Goal: Task Accomplishment & Management: Manage account settings

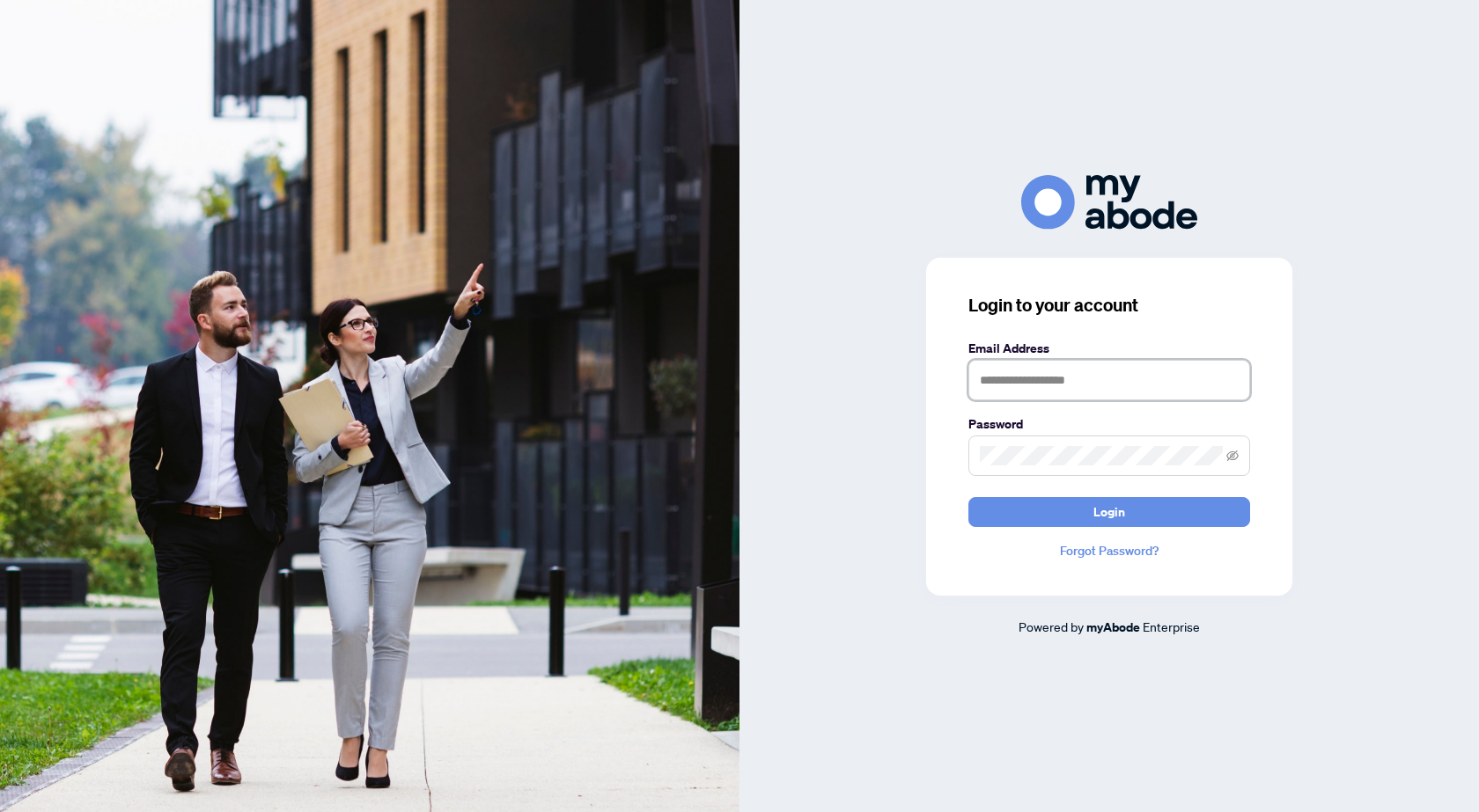
click at [1138, 379] on input "text" at bounding box center [1109, 380] width 282 height 40
click at [1111, 517] on span "Login" at bounding box center [1109, 512] width 31 height 28
click at [1169, 385] on input "**********" at bounding box center [1109, 380] width 282 height 40
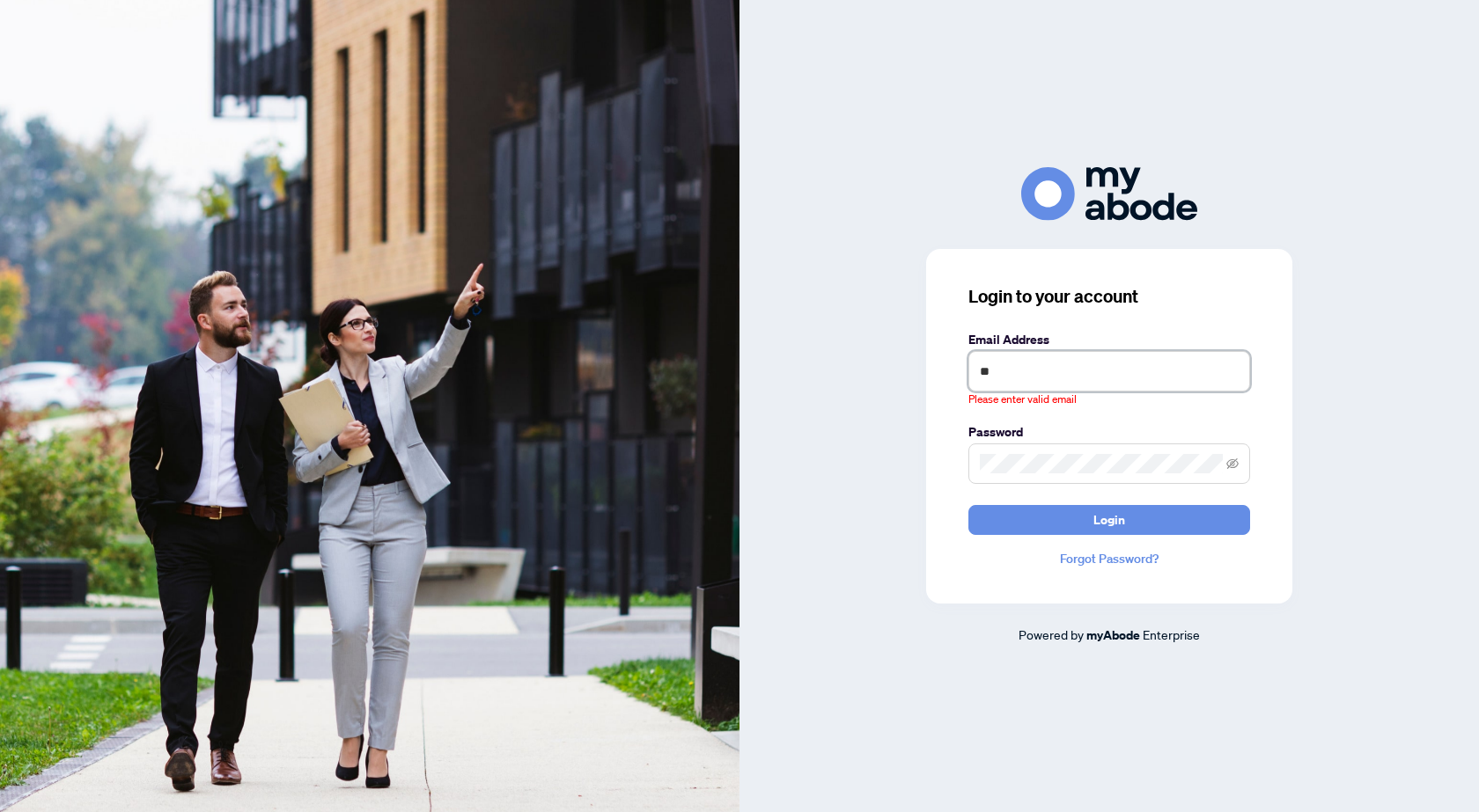
type input "*"
type input "**********"
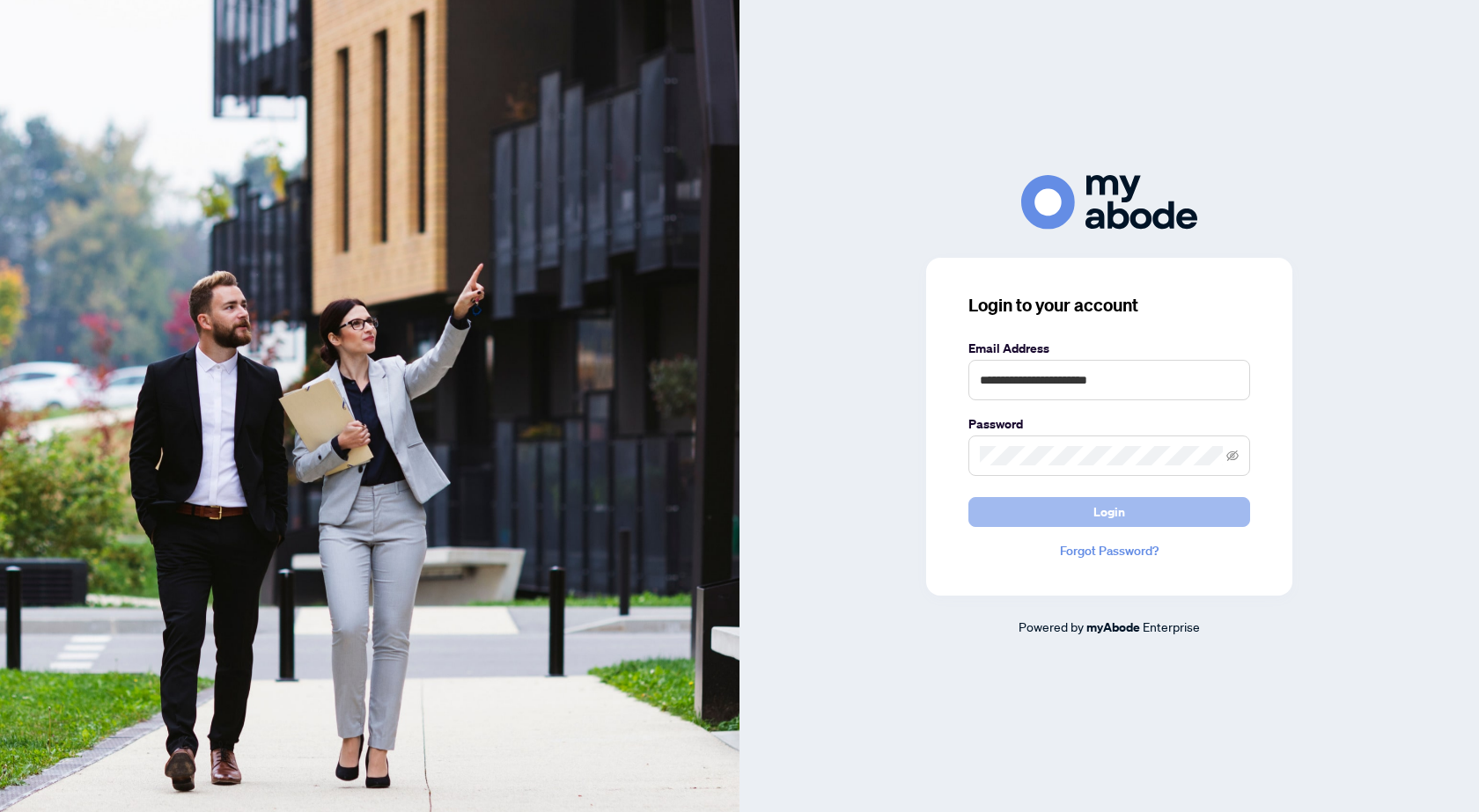
click at [1143, 506] on button "Login" at bounding box center [1109, 512] width 282 height 30
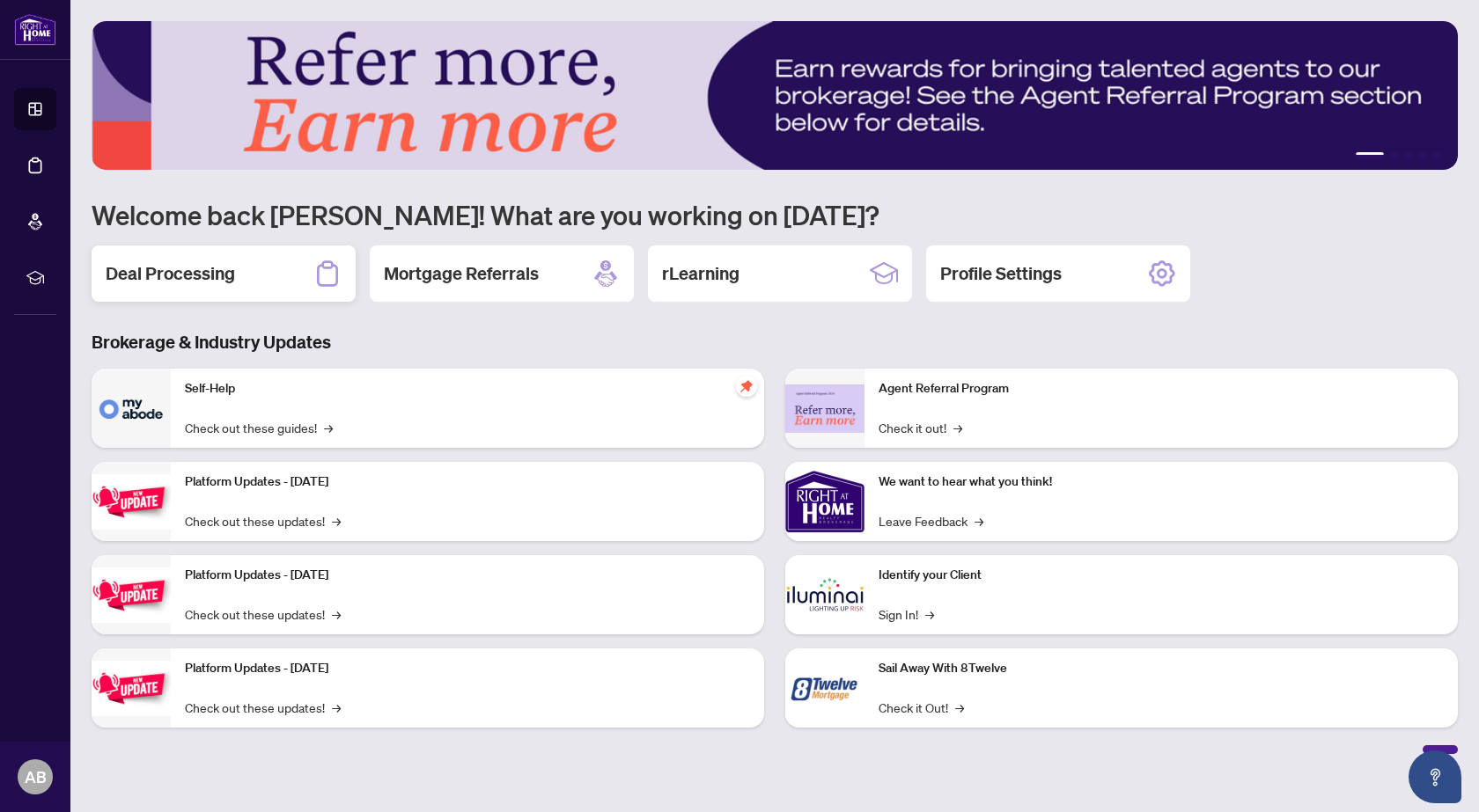
click at [236, 256] on div "Deal Processing" at bounding box center [223, 274] width 264 height 57
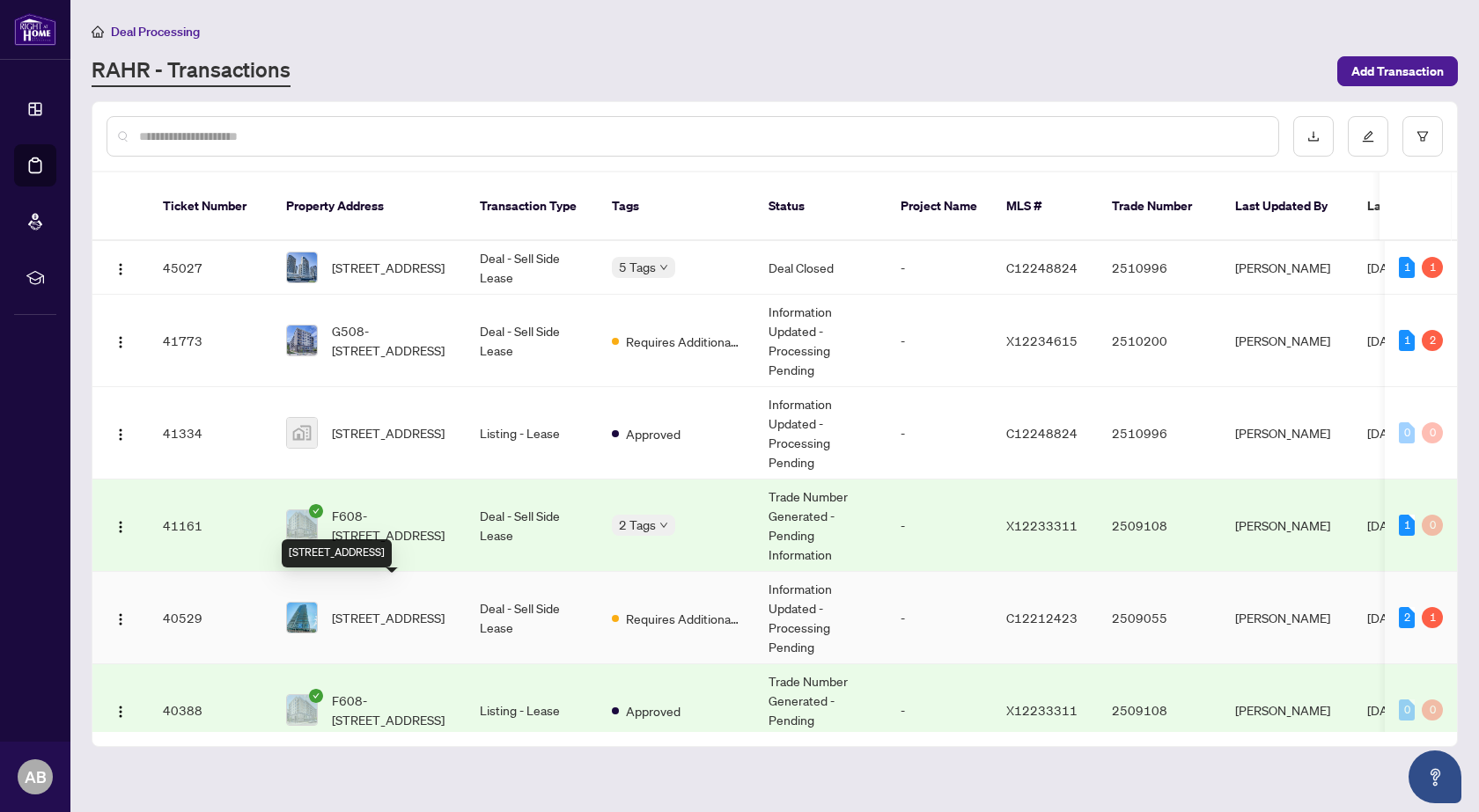
click at [392, 608] on span "902-832 Bay St, Toronto, Ontario M5S 1Z6, Canada" at bounding box center [388, 618] width 113 height 20
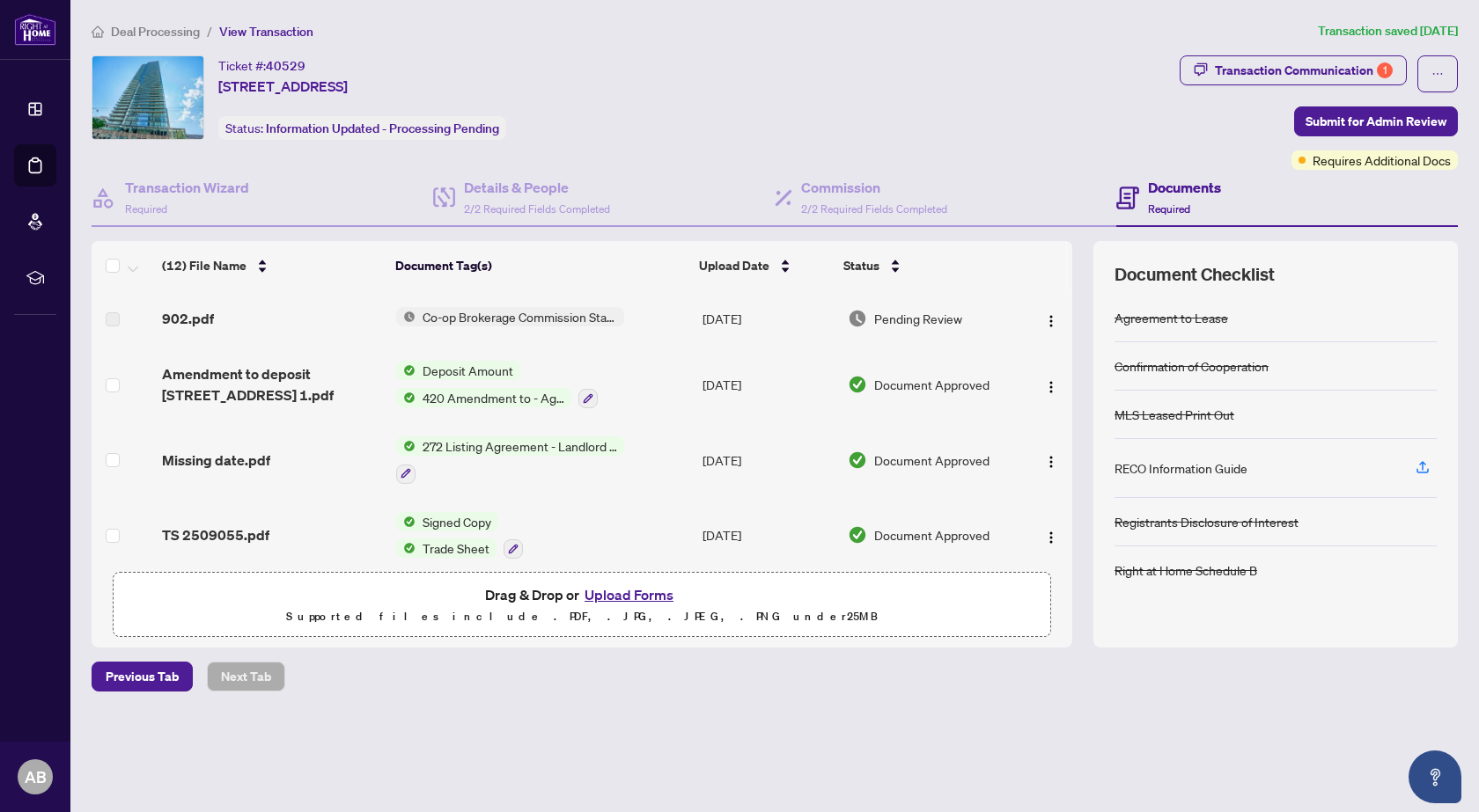
click at [475, 315] on span "Co-op Brokerage Commission Statement" at bounding box center [519, 317] width 209 height 20
click at [484, 372] on span "Co-op Brokerage Commission Statement" at bounding box center [519, 376] width 239 height 20
click at [924, 322] on span "Pending Review" at bounding box center [918, 318] width 88 height 20
click at [1045, 311] on span "button" at bounding box center [1051, 318] width 14 height 20
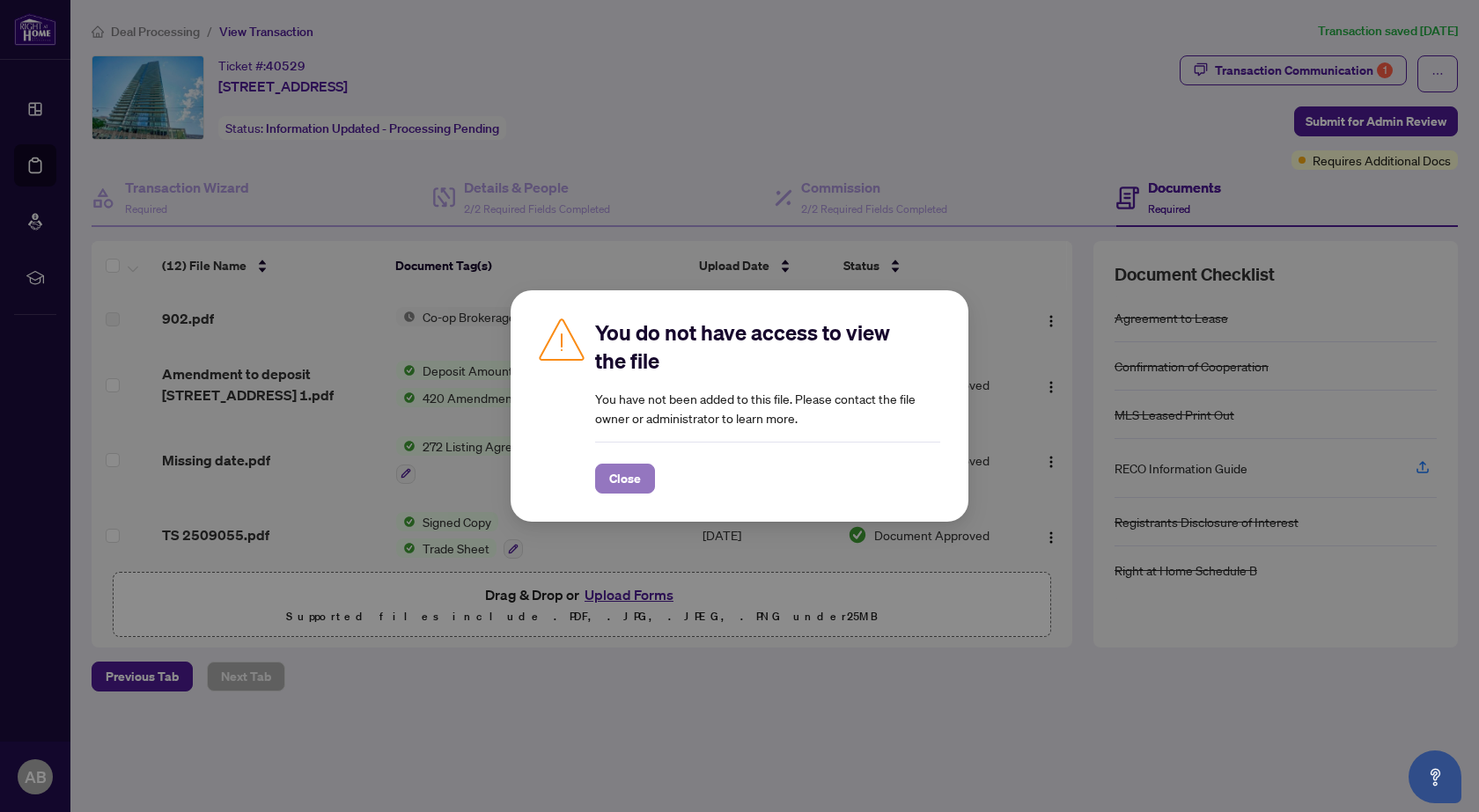
click at [632, 473] on span "Close" at bounding box center [625, 478] width 31 height 28
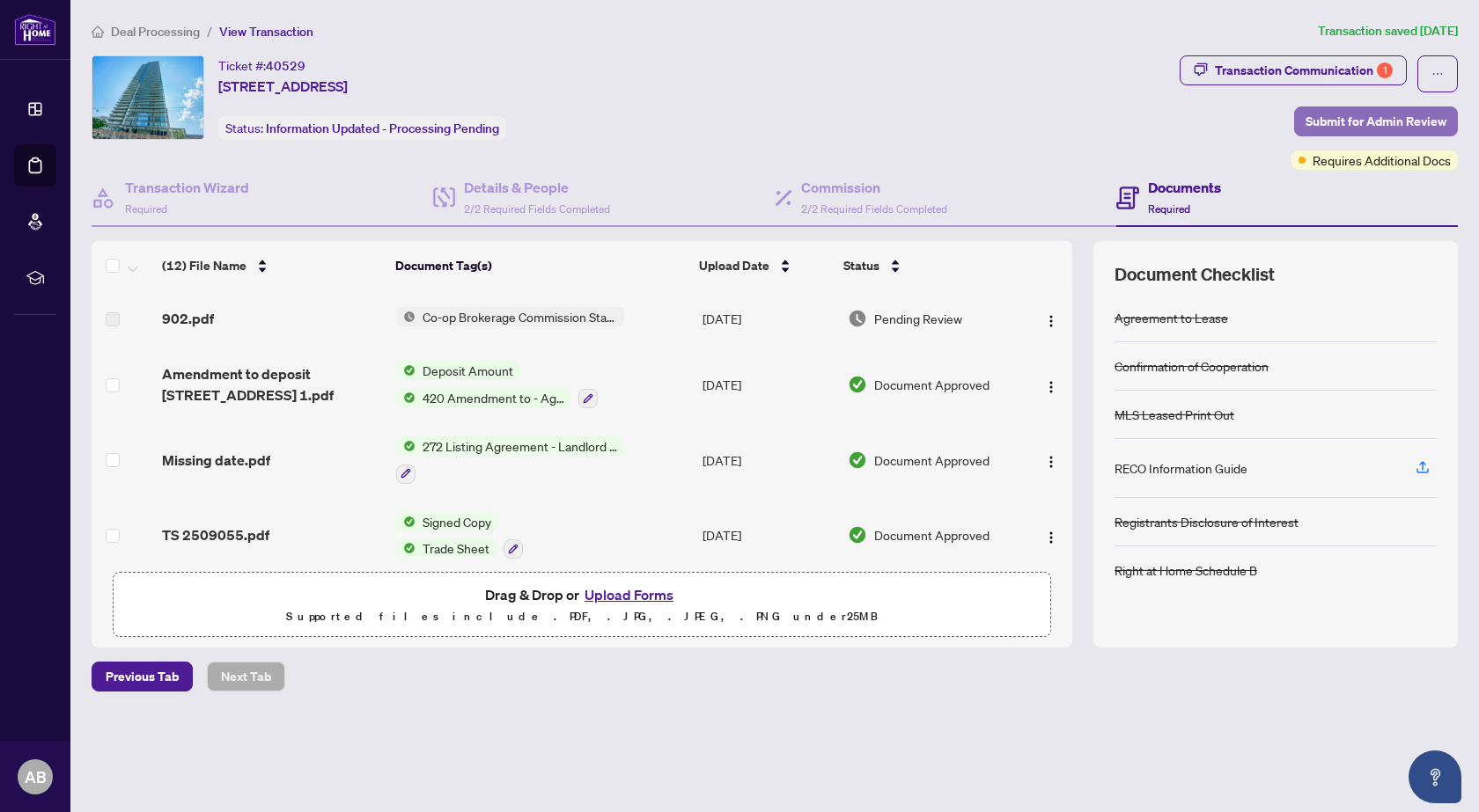
click at [1373, 117] on span "Submit for Admin Review" at bounding box center [1376, 121] width 141 height 28
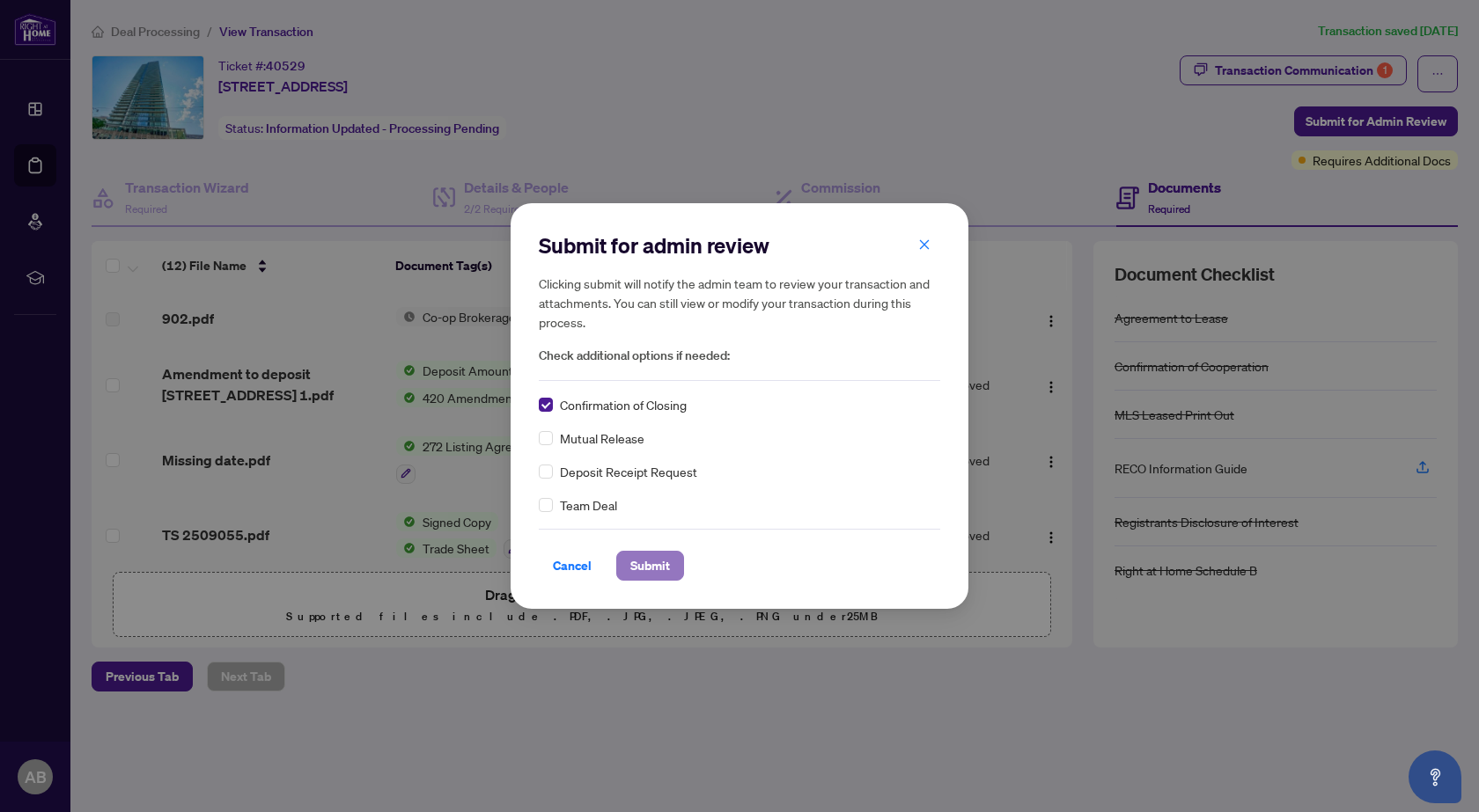
click at [649, 556] on span "Submit" at bounding box center [649, 565] width 39 height 28
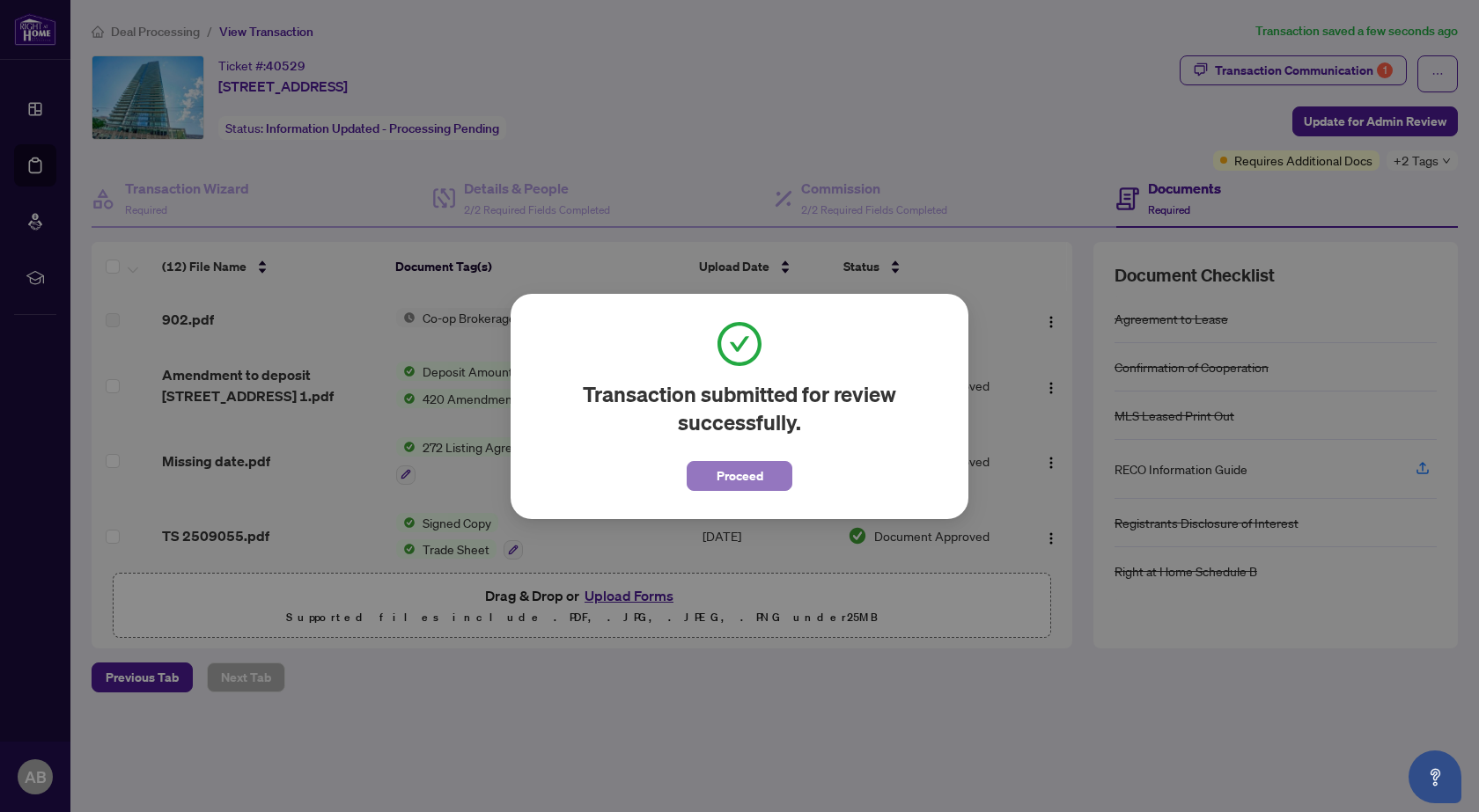
click at [750, 476] on span "Proceed" at bounding box center [740, 476] width 47 height 28
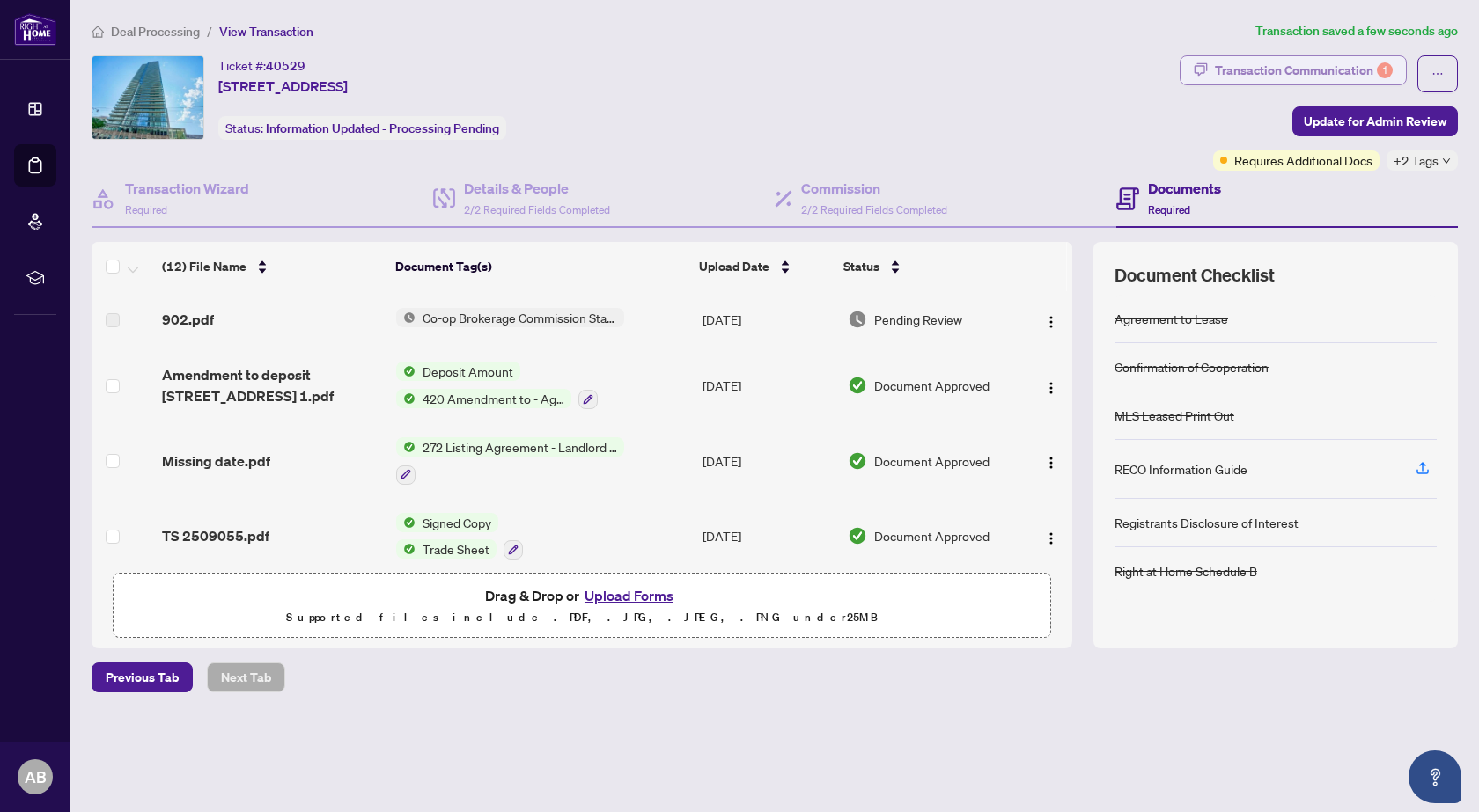
click at [1250, 62] on div "Transaction Communication 1" at bounding box center [1304, 71] width 178 height 28
